Goal: Task Accomplishment & Management: Complete application form

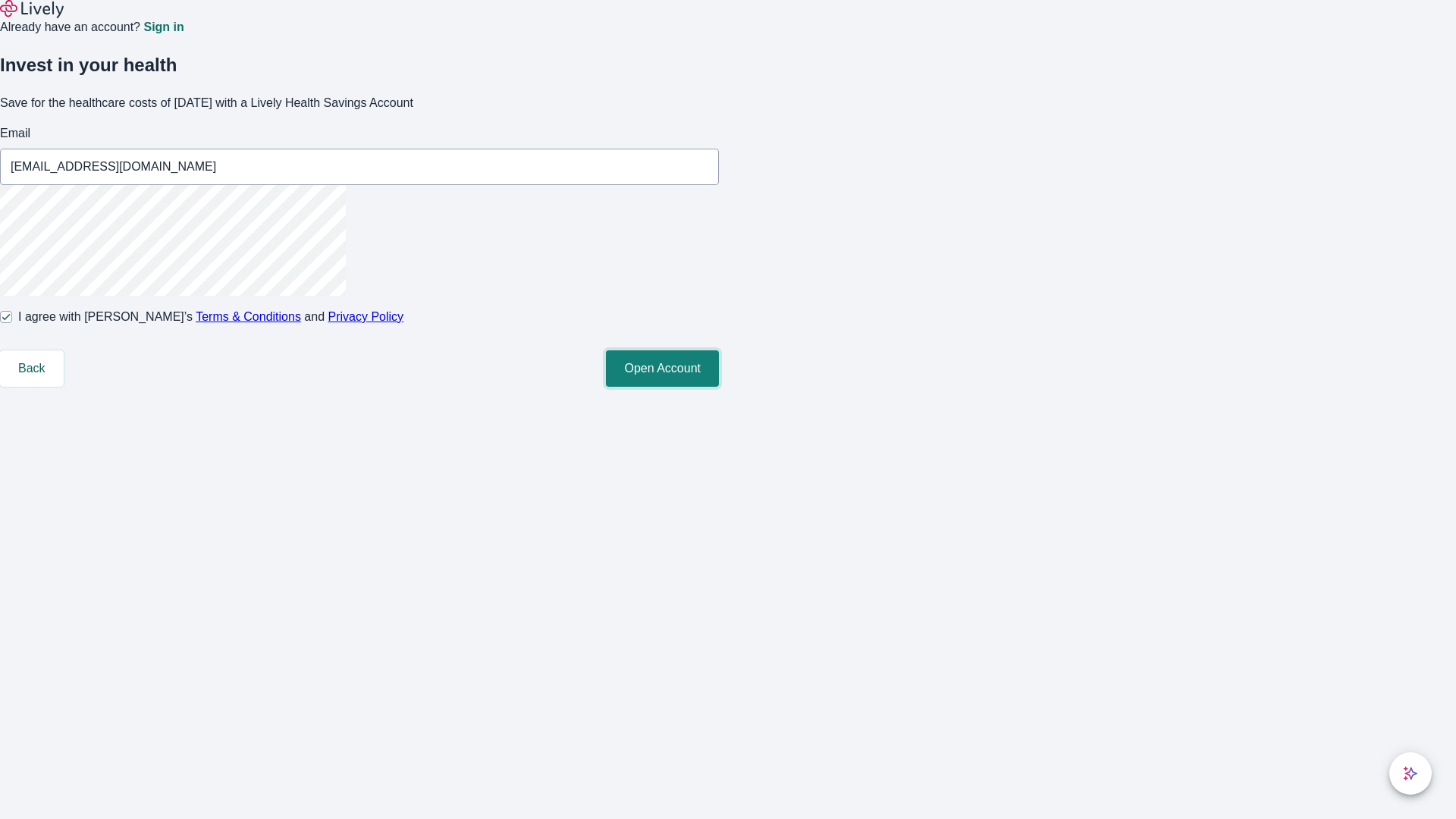
click at [718, 387] on button "Open Account" at bounding box center [662, 369] width 113 height 36
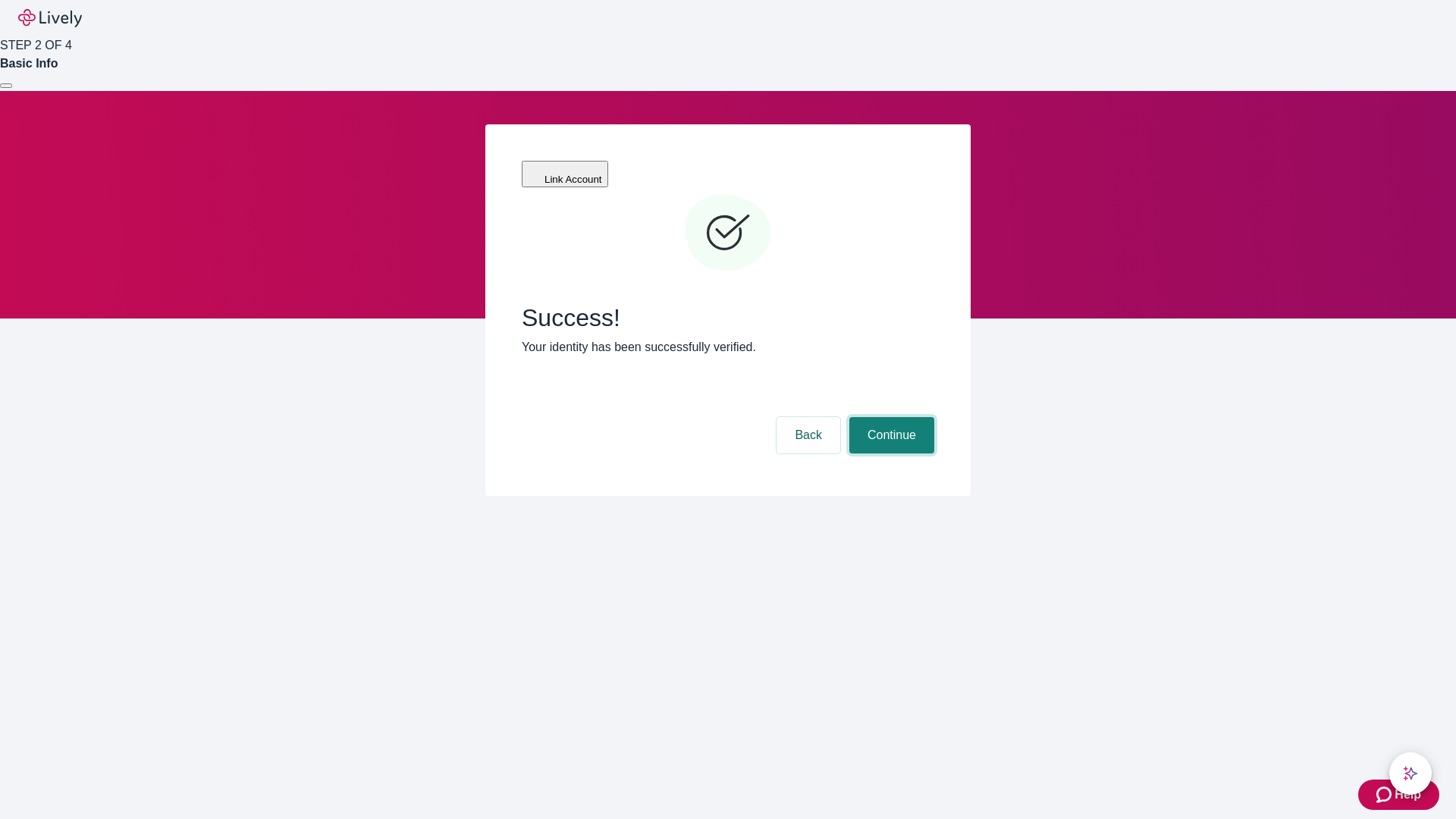
click at [890, 417] on button "Continue" at bounding box center [891, 435] width 85 height 36
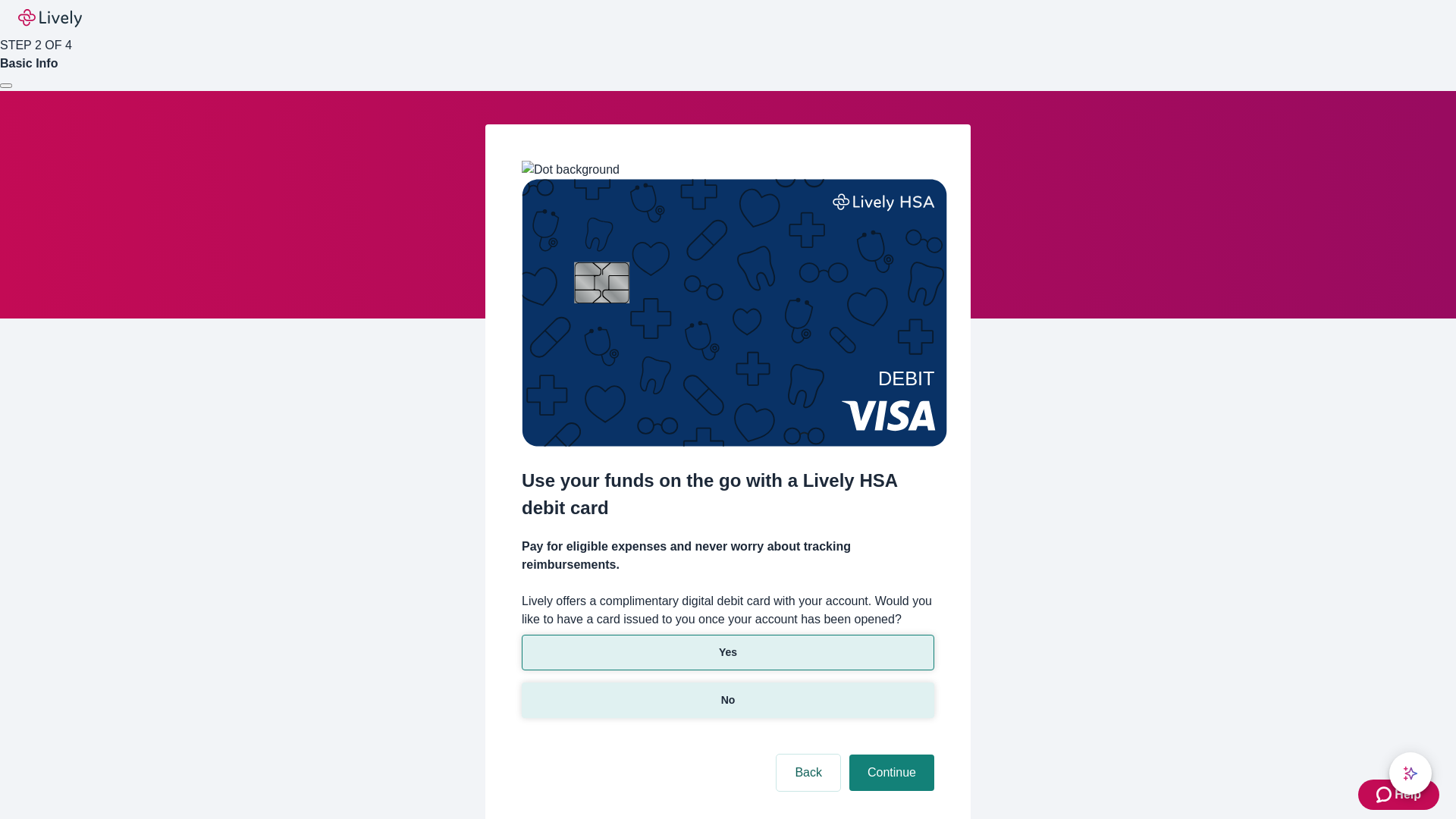
click at [727, 692] on p "No" at bounding box center [728, 700] width 14 height 16
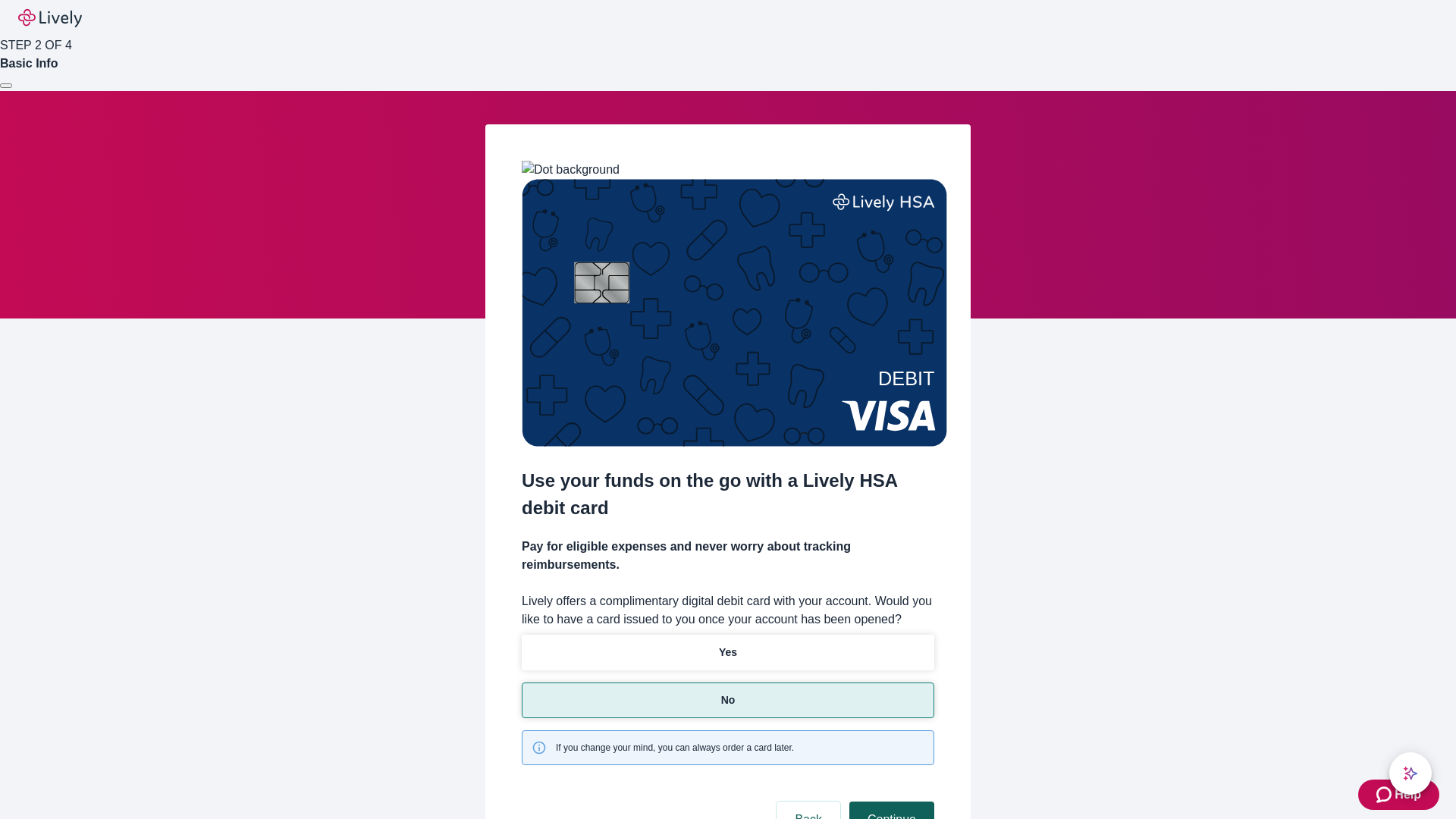
click at [890, 802] on button "Continue" at bounding box center [891, 820] width 85 height 36
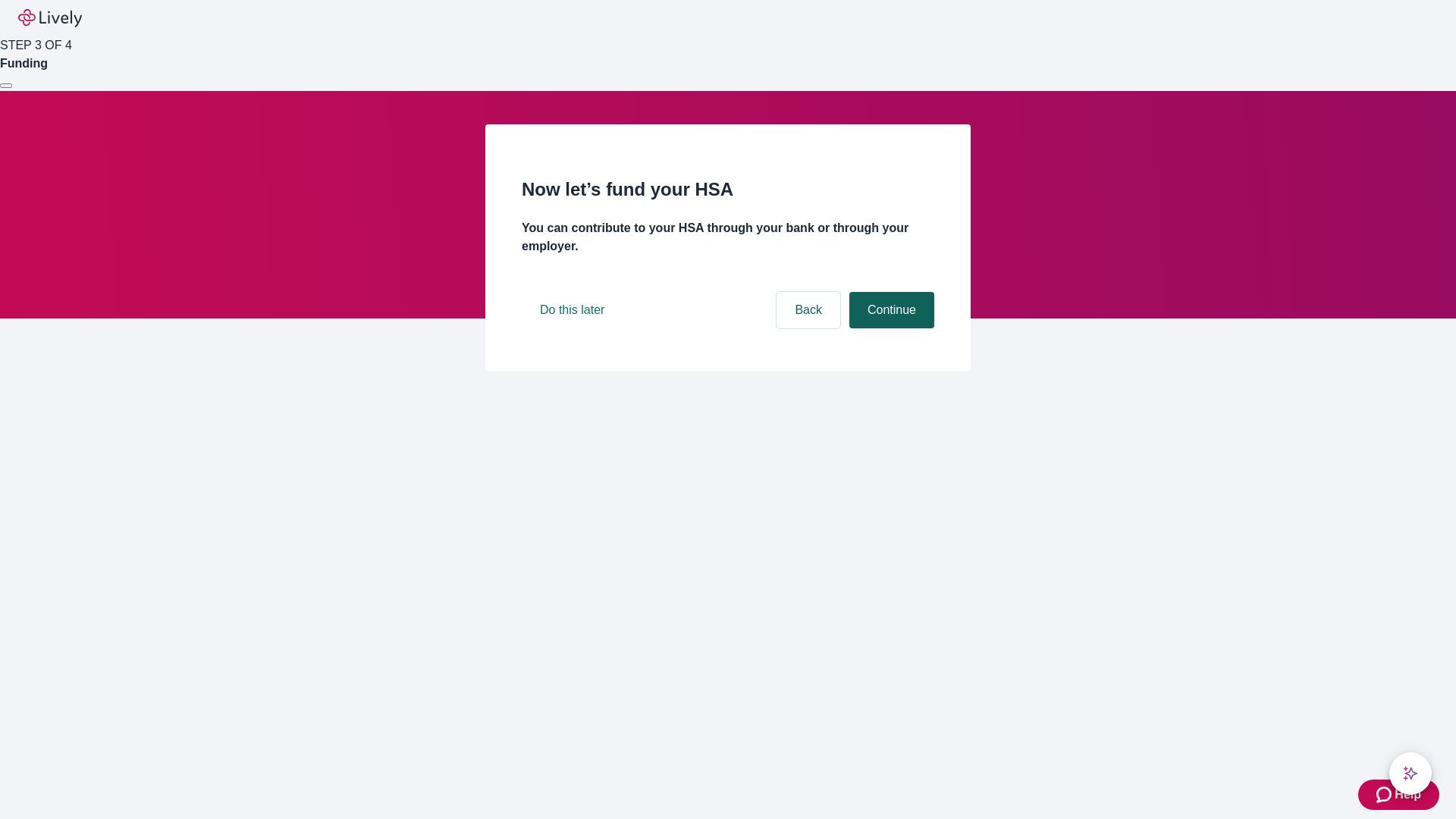
click at [890, 328] on button "Continue" at bounding box center [891, 310] width 85 height 36
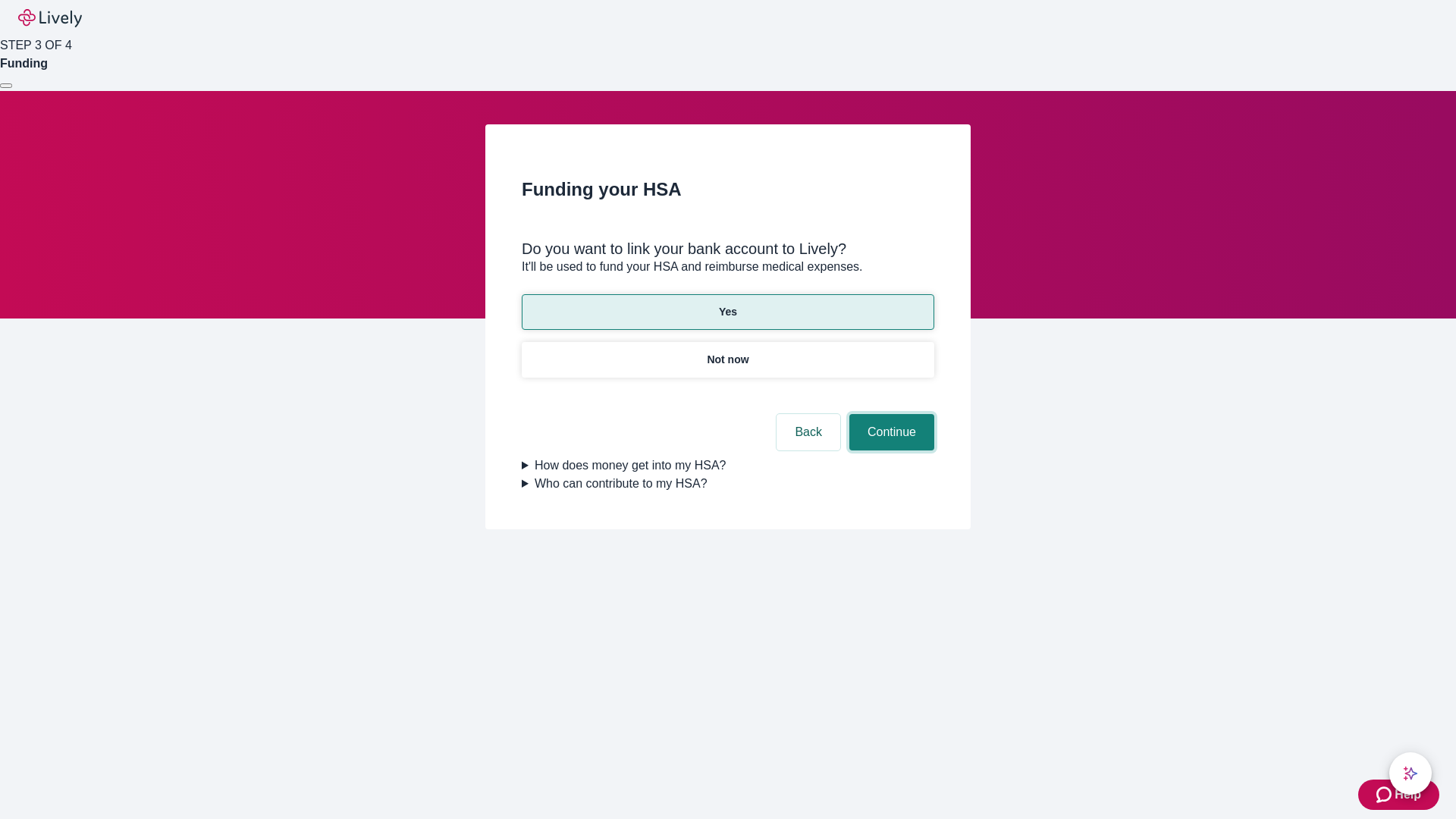
click at [890, 414] on button "Continue" at bounding box center [891, 433] width 85 height 36
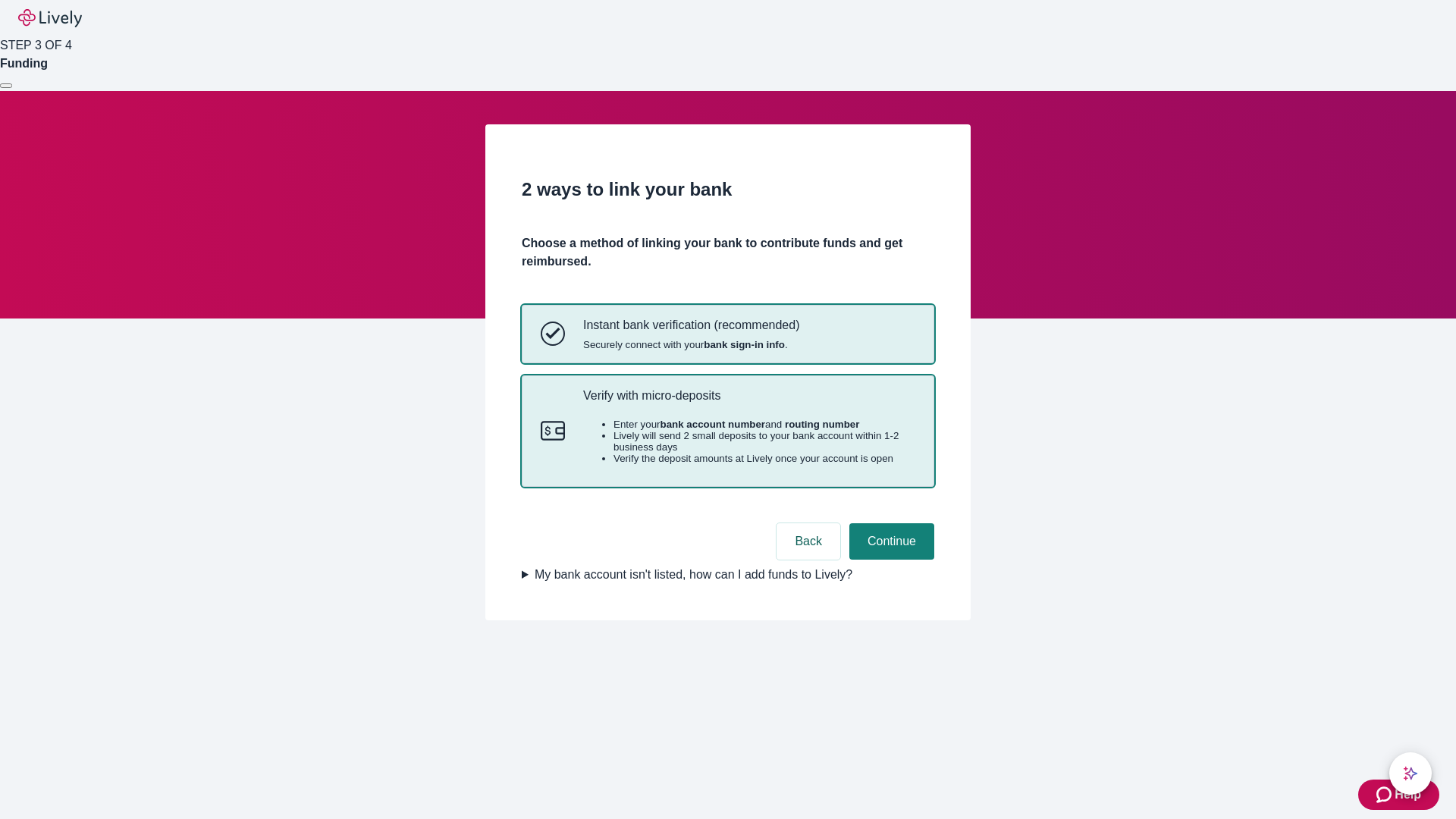
click at [748, 403] on p "Verify with micro-deposits" at bounding box center [749, 395] width 332 height 14
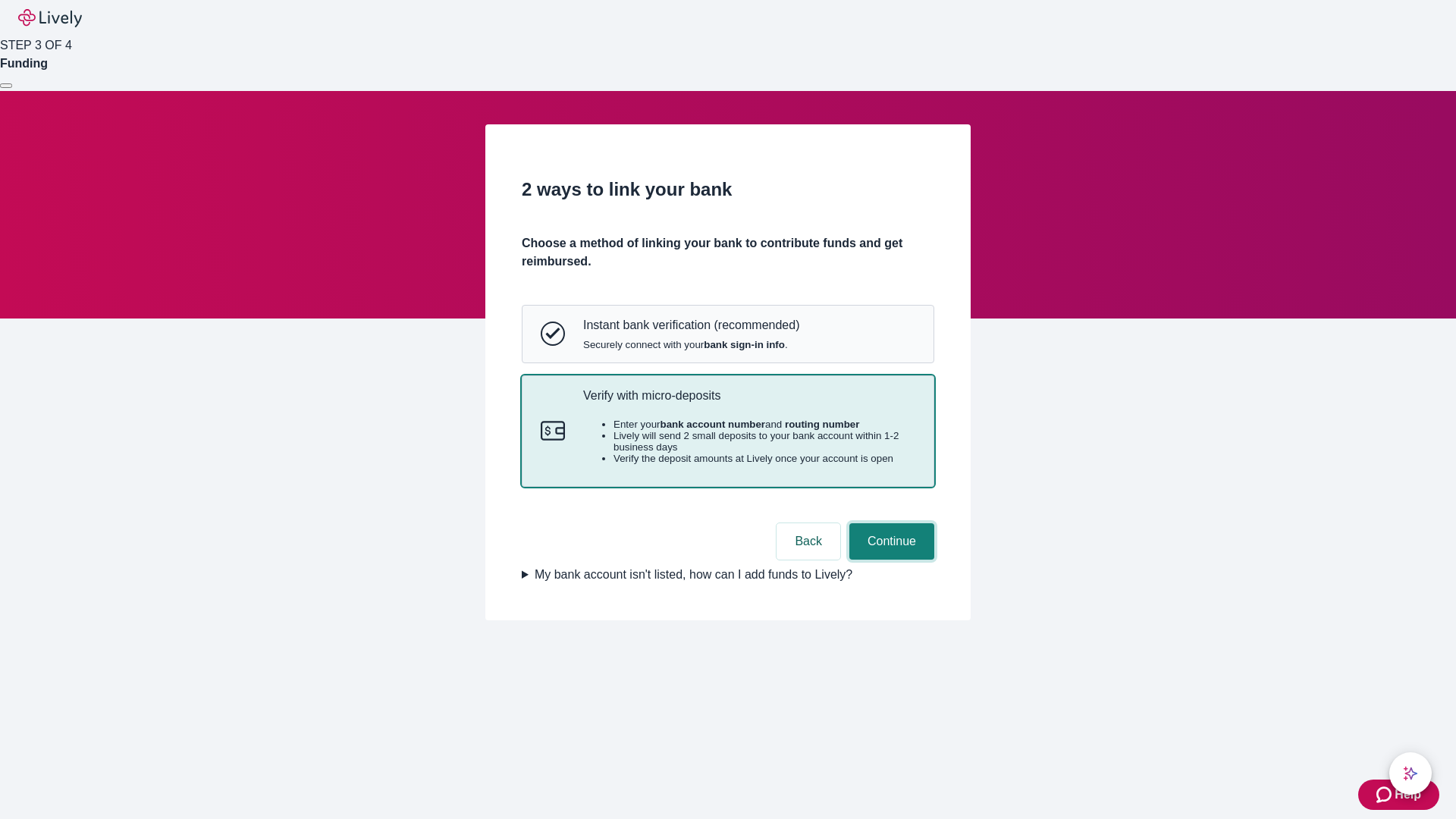
click at [890, 560] on button "Continue" at bounding box center [891, 542] width 85 height 36
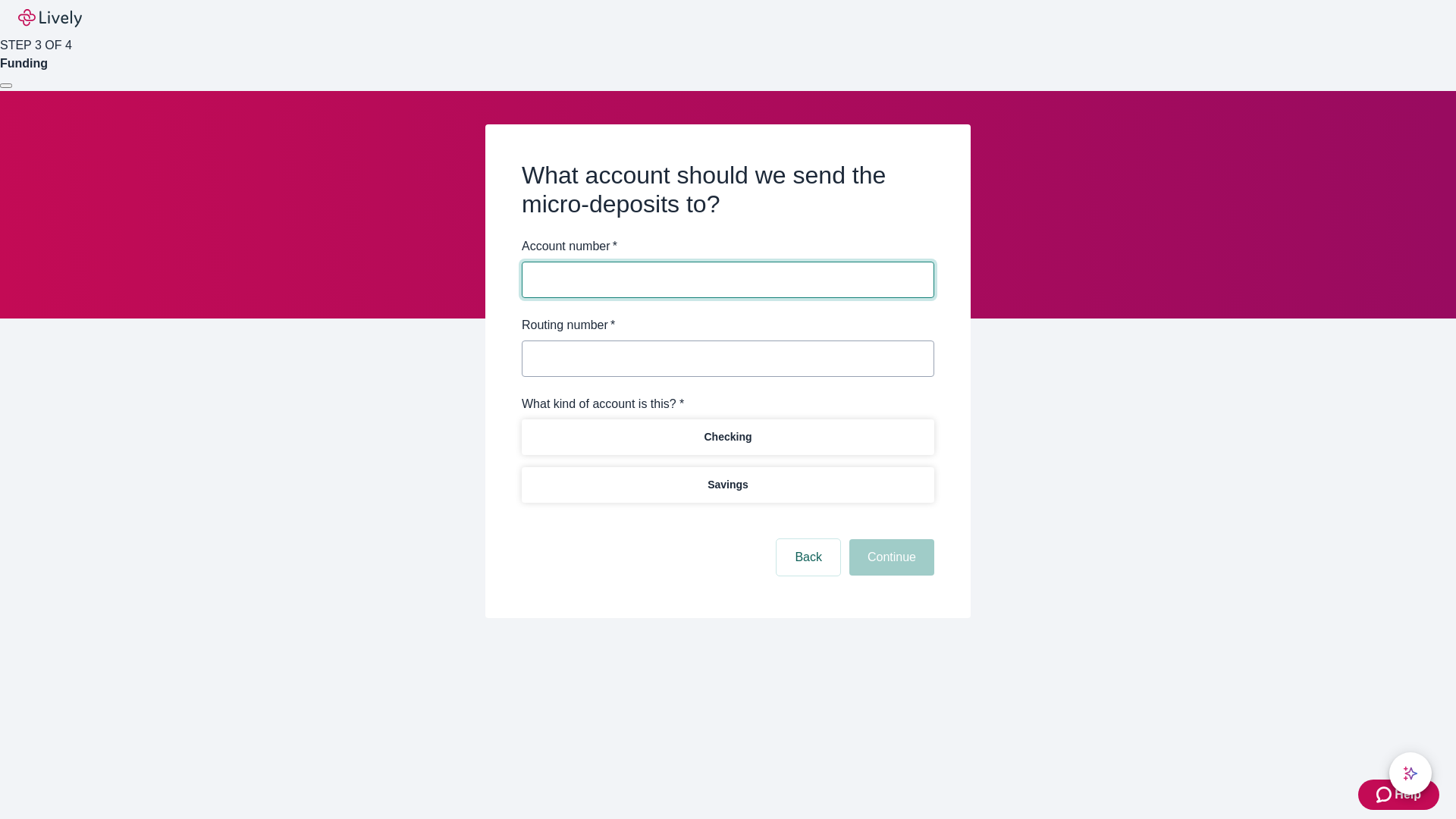
type input "122000661"
